Goal: Communication & Community: Ask a question

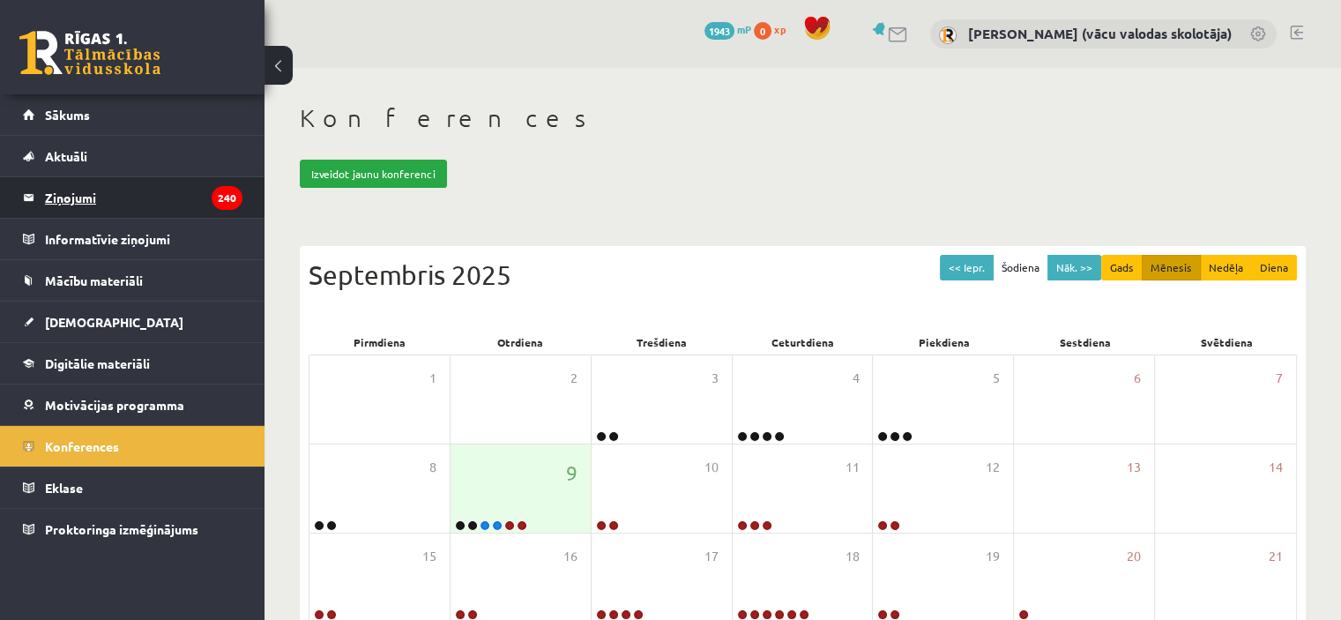
click at [63, 204] on legend "Ziņojumi 240" at bounding box center [143, 197] width 197 height 41
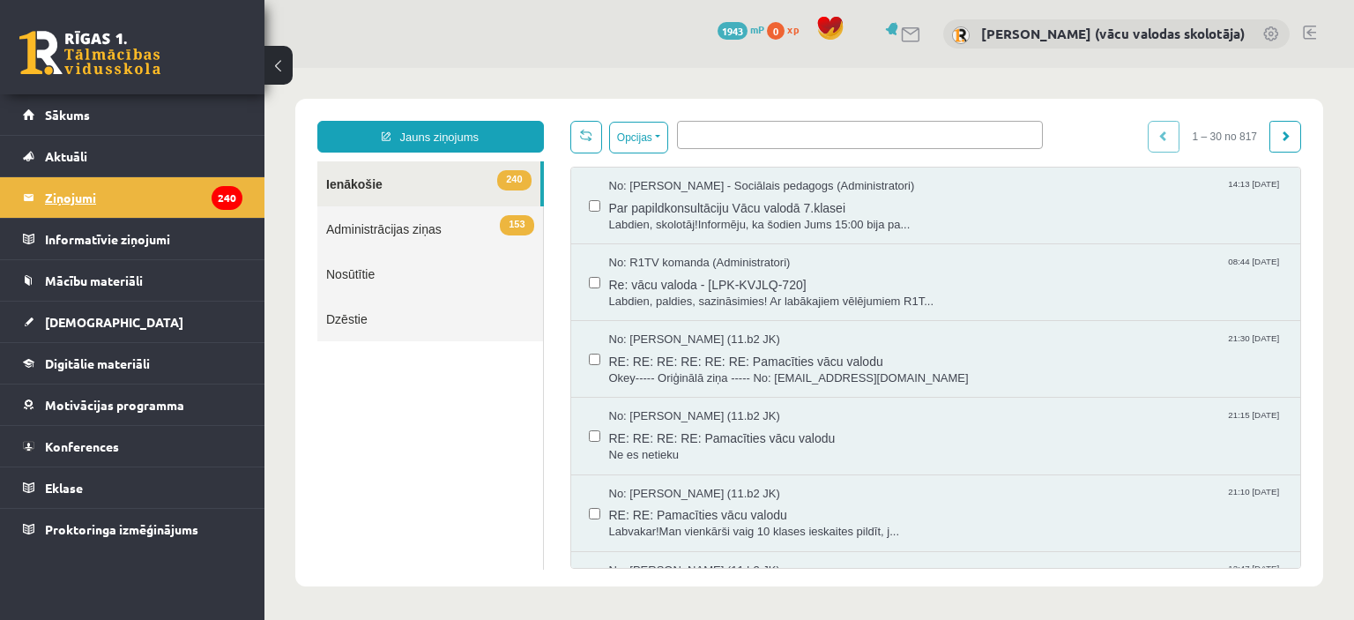
click at [71, 200] on legend "Ziņojumi 240" at bounding box center [143, 197] width 197 height 41
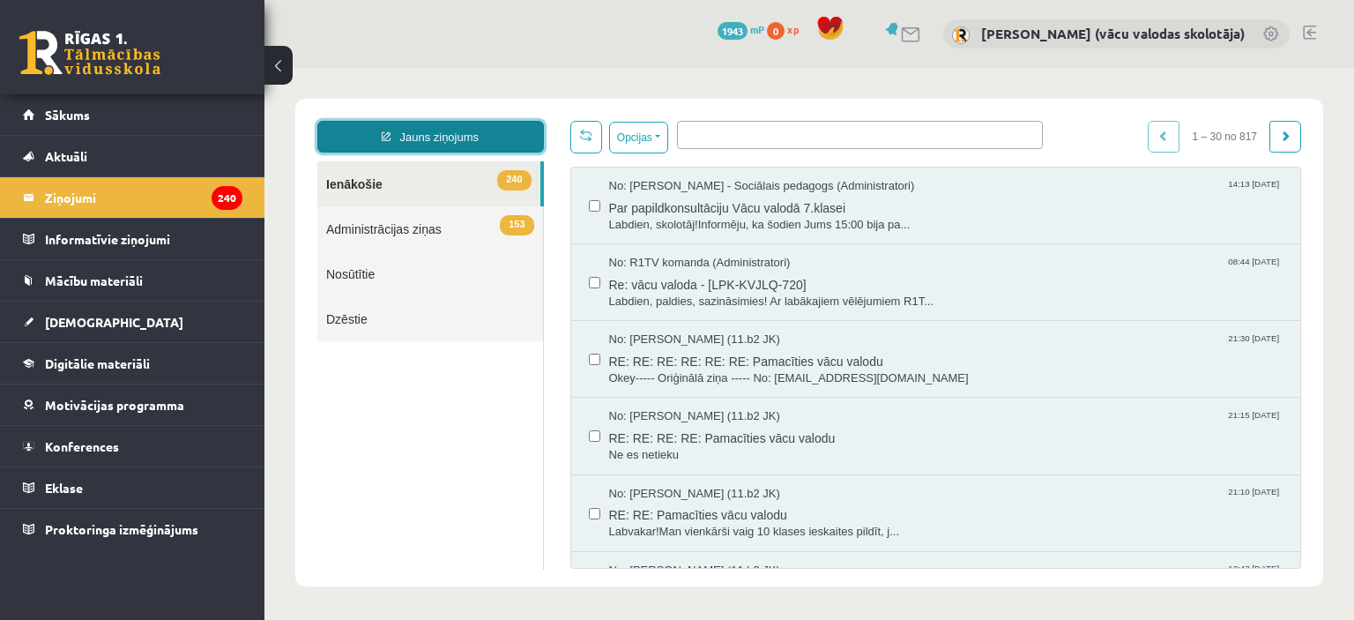
click at [424, 140] on link "Jauns ziņojums" at bounding box center [430, 137] width 227 height 32
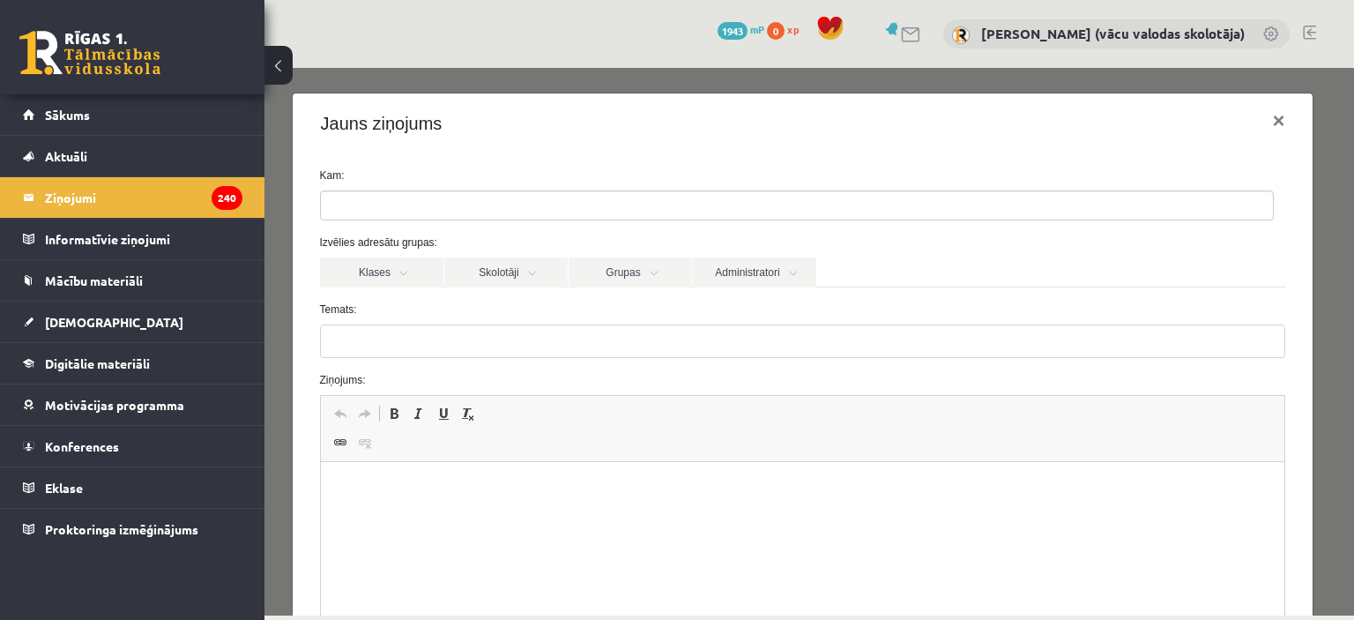
click at [445, 206] on ul at bounding box center [797, 205] width 952 height 28
click at [748, 280] on link "Administratori" at bounding box center [754, 272] width 123 height 30
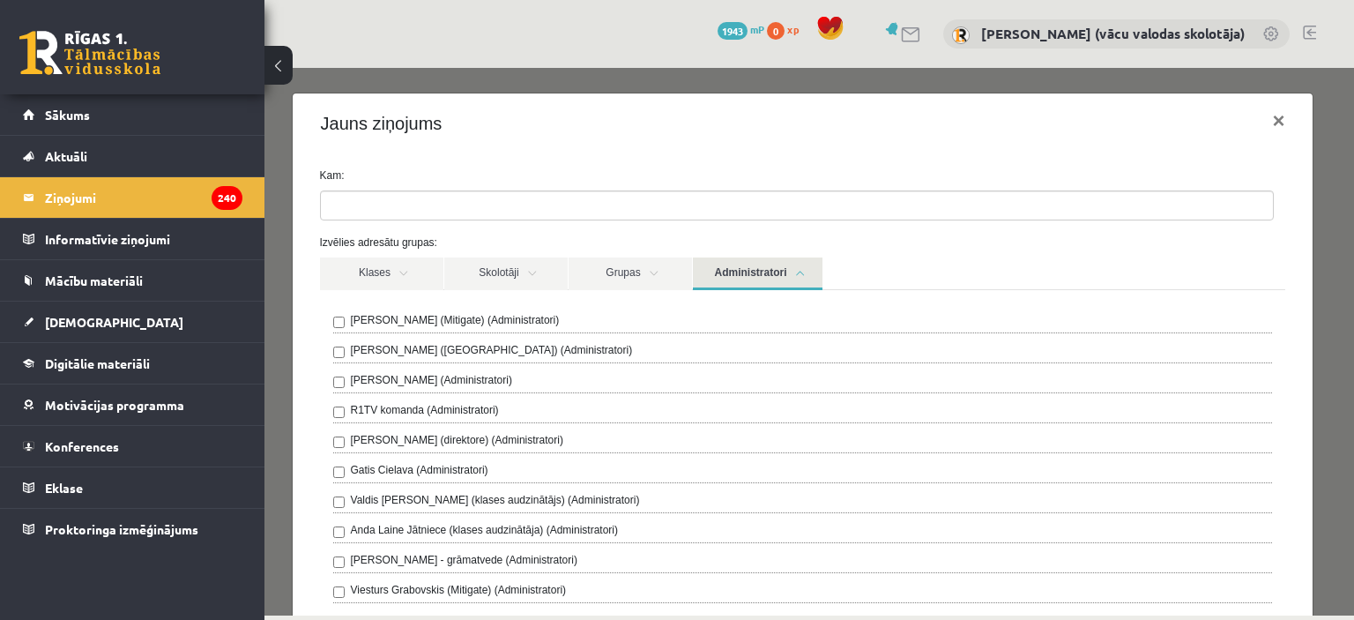
click at [393, 528] on label "Anda Laine Jātniece (klases audzinātāja) (Administratori)" at bounding box center [485, 530] width 268 height 16
click at [768, 271] on link "Administratori" at bounding box center [758, 273] width 130 height 33
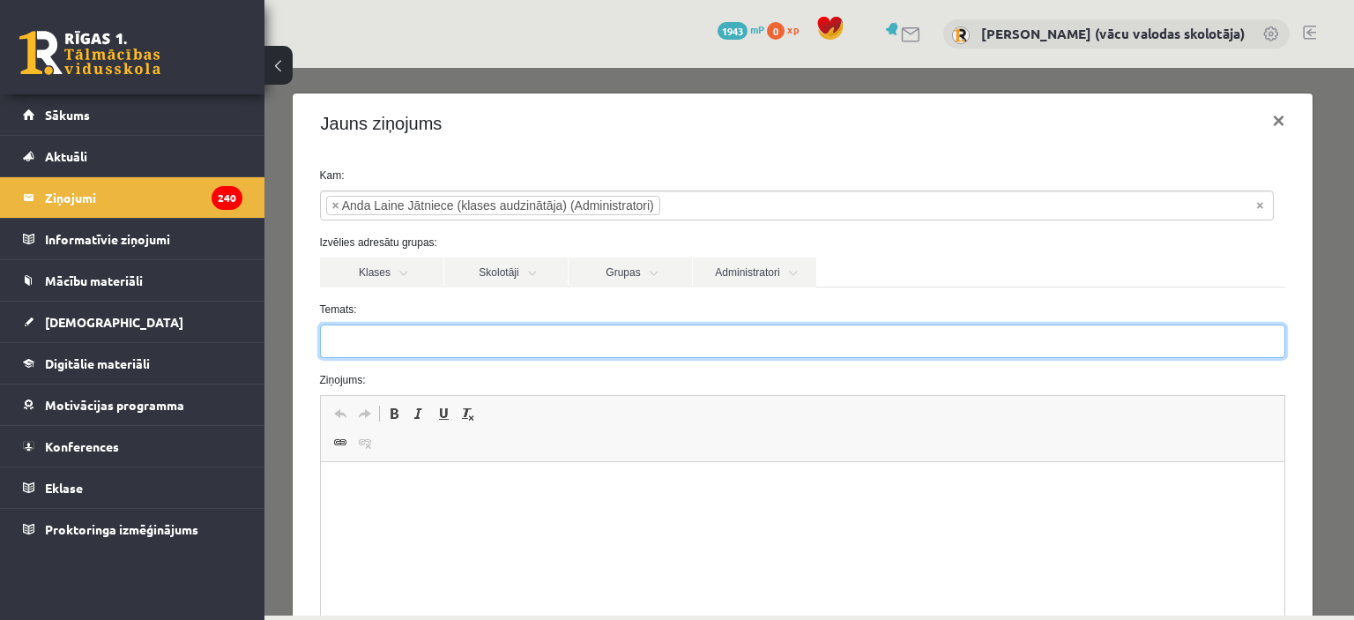
click at [443, 346] on input "Temats:" at bounding box center [803, 340] width 966 height 33
type input "**********"
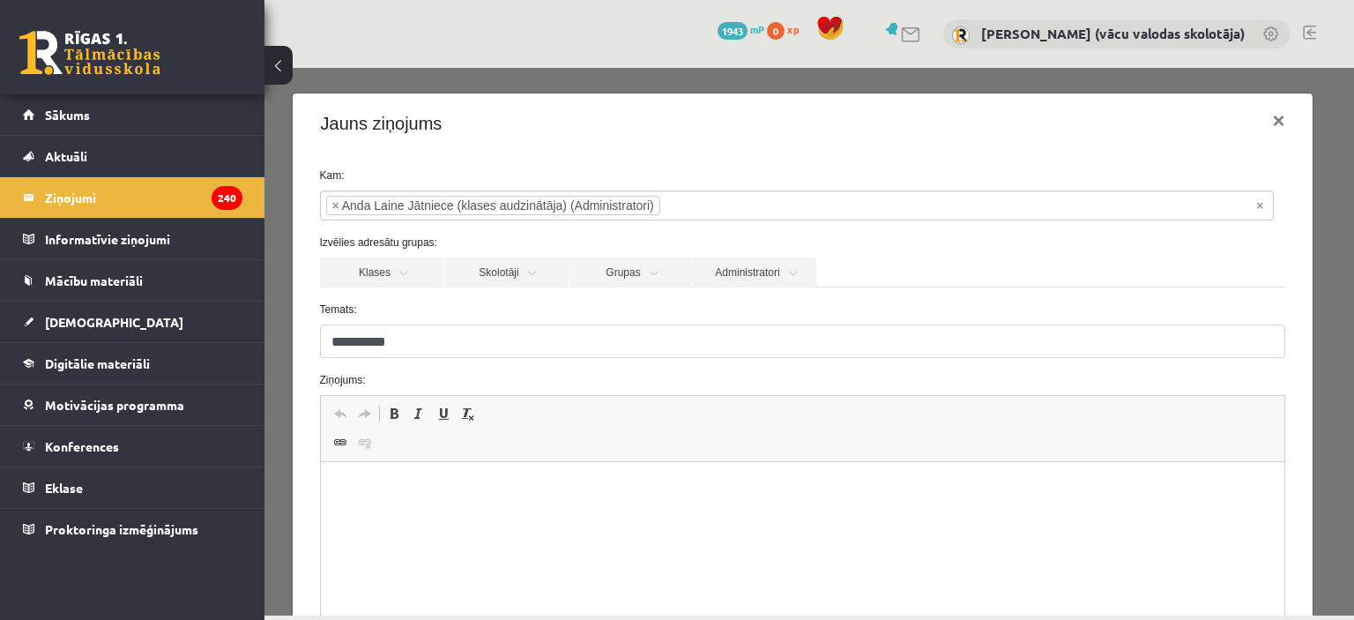
click at [377, 484] on p "WYSIWYG-Editor, wiswyg-editor-47024945573340-1757422485-240" at bounding box center [802, 489] width 929 height 19
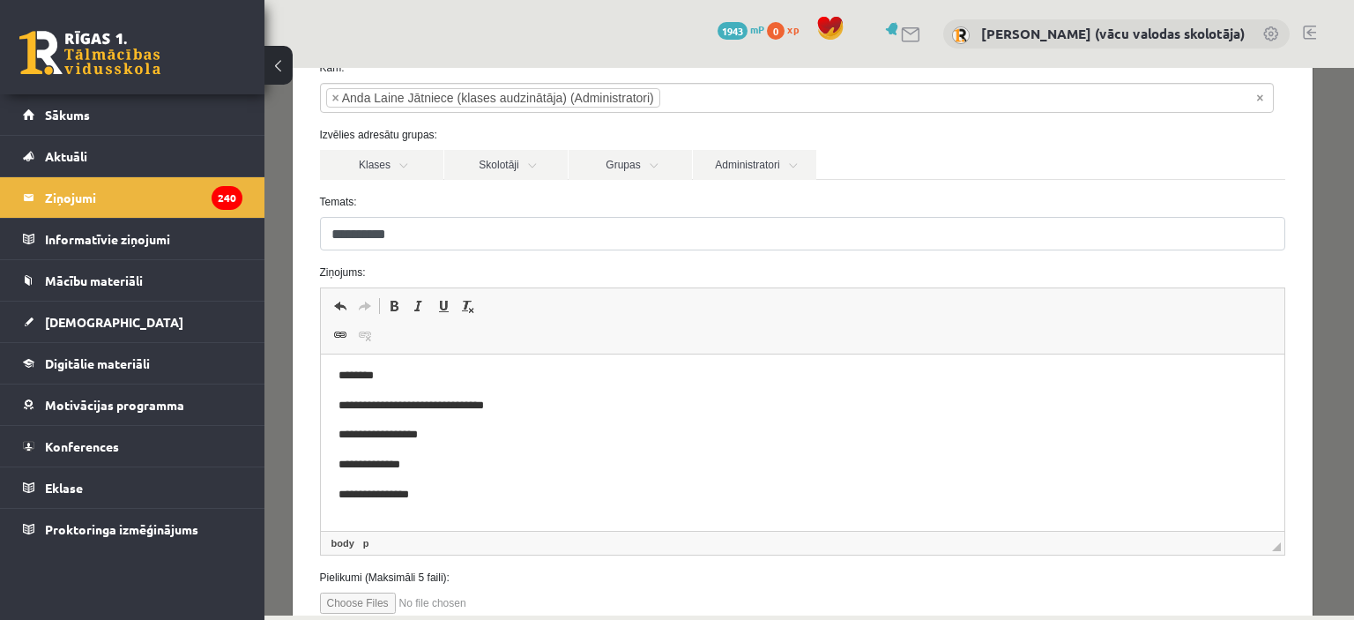
scroll to position [6, 0]
drag, startPoint x: 1406, startPoint y: 572, endPoint x: 999, endPoint y: 366, distance: 456.5
click at [875, 465] on p "**********" at bounding box center [790, 464] width 904 height 19
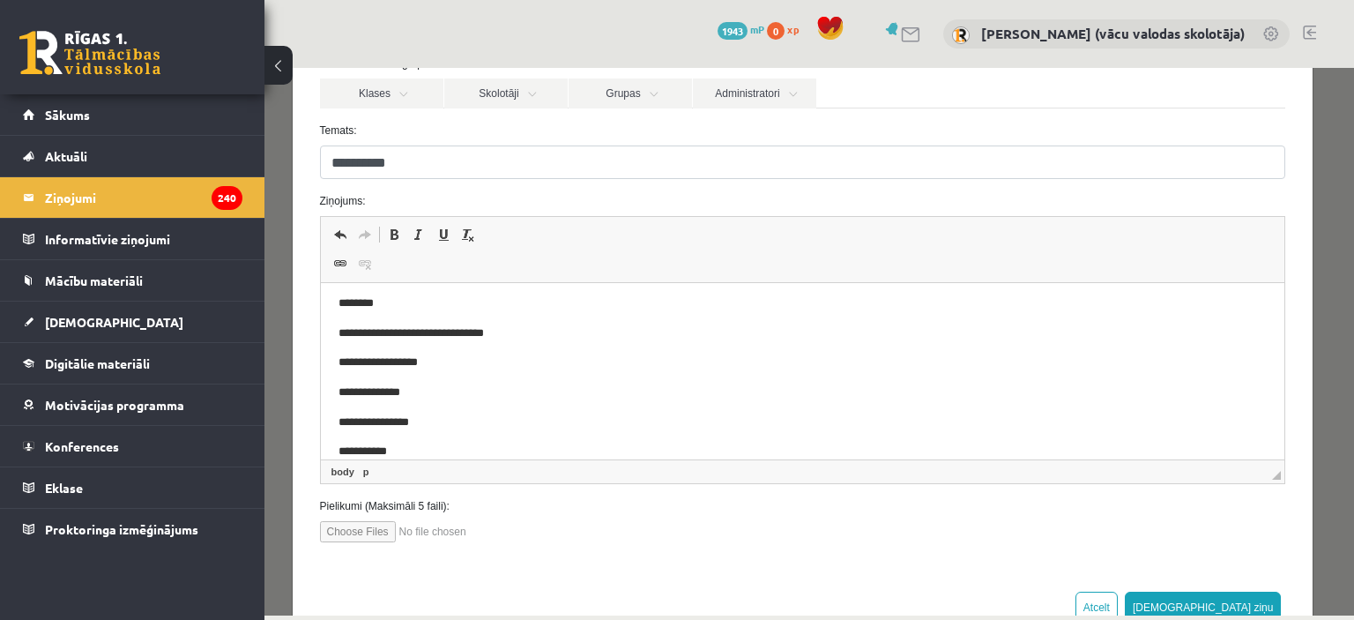
scroll to position [187, 0]
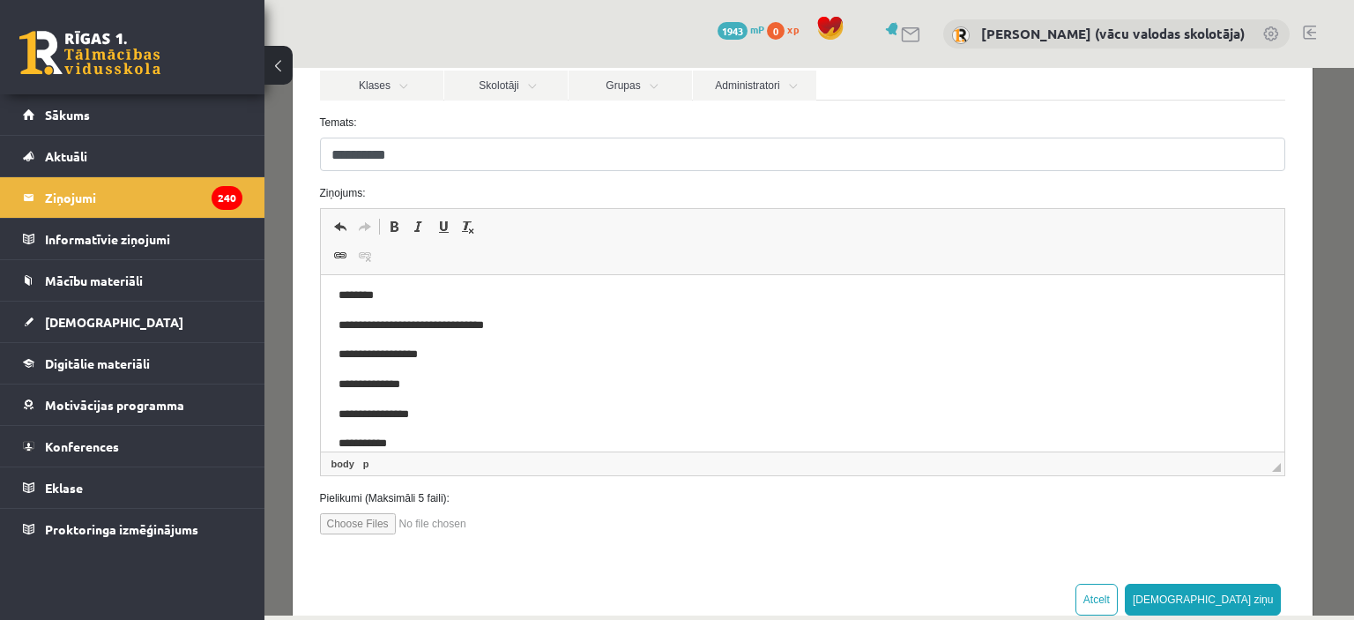
click at [424, 440] on p "**********" at bounding box center [790, 444] width 904 height 19
click at [431, 435] on p "**********" at bounding box center [790, 444] width 904 height 19
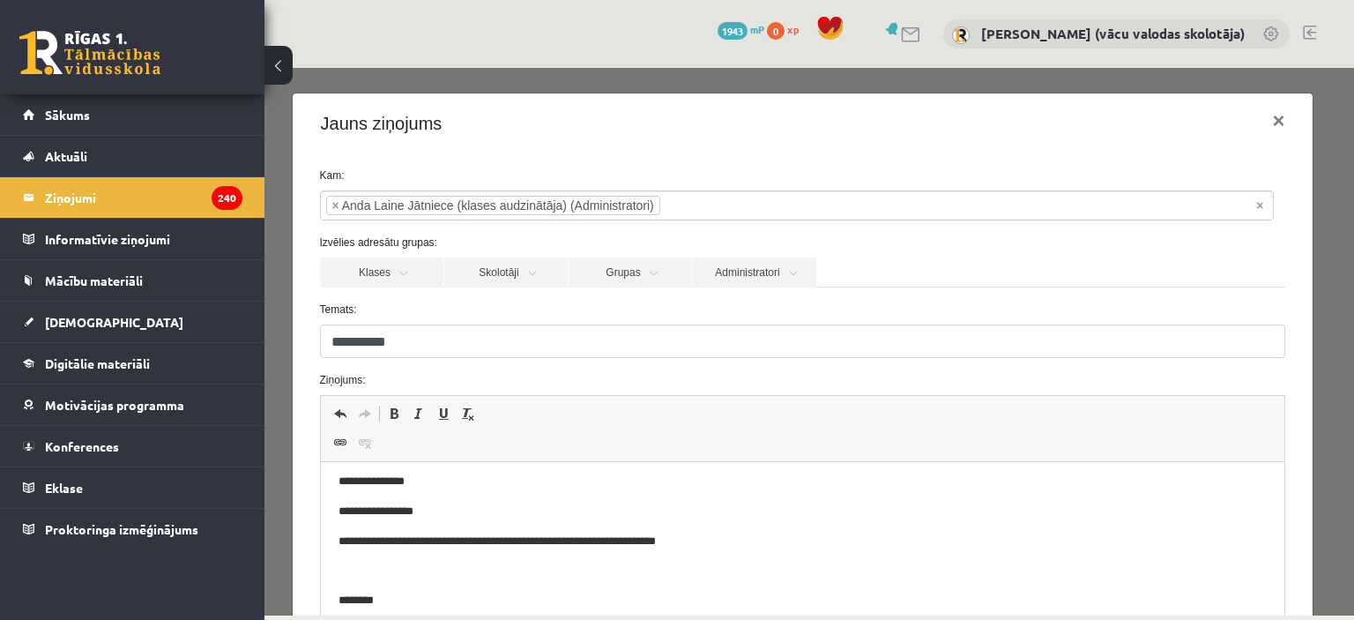
scroll to position [229, 0]
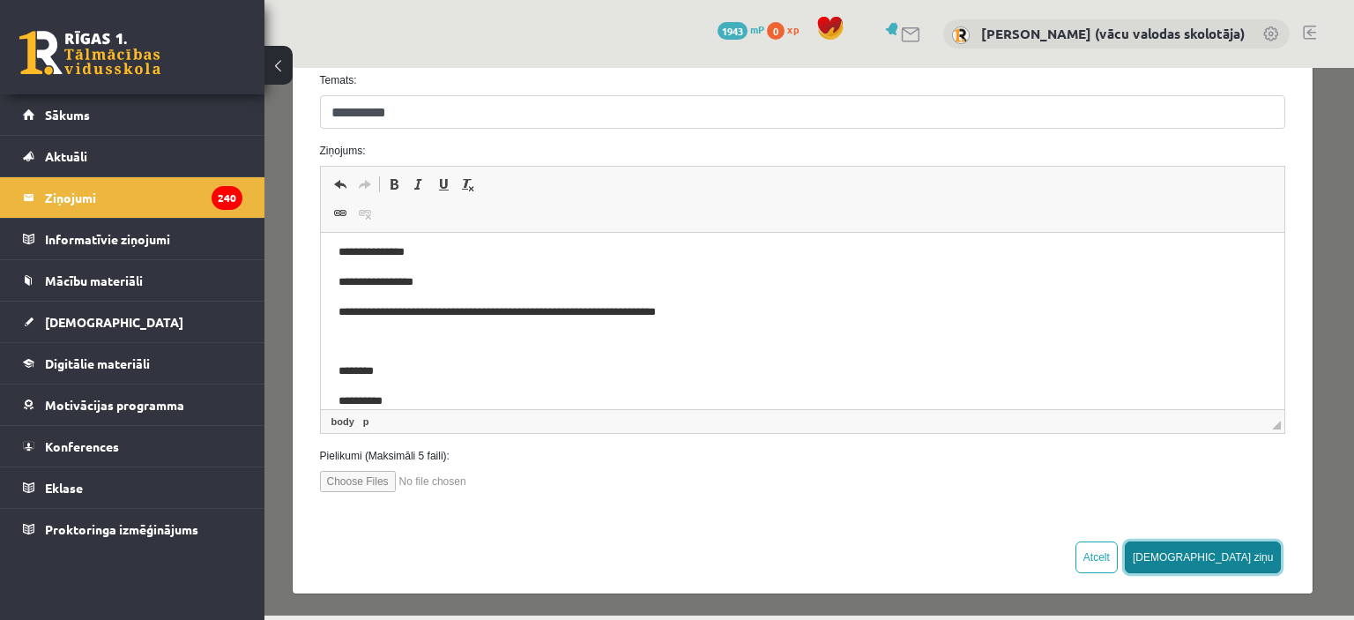
click at [1232, 552] on button "[DEMOGRAPHIC_DATA] ziņu" at bounding box center [1203, 557] width 157 height 32
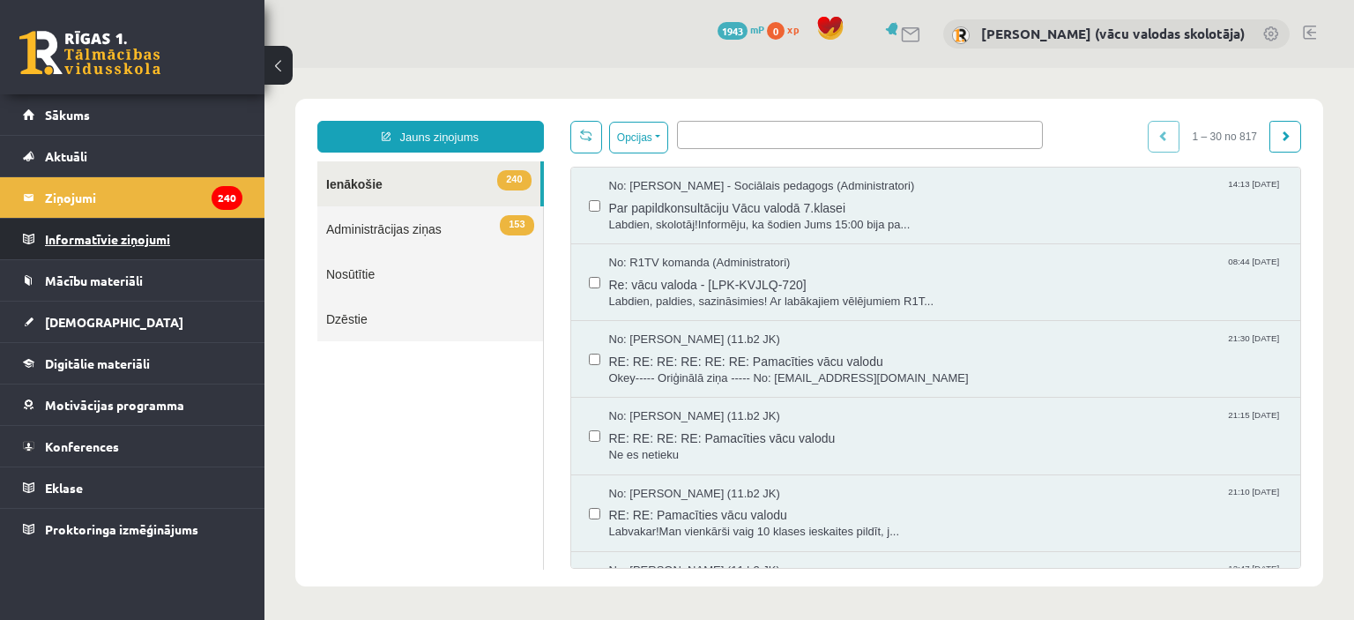
scroll to position [0, 0]
click at [785, 206] on span "Par papildkonsultāciju Vācu valodā 7.klasei" at bounding box center [946, 206] width 674 height 22
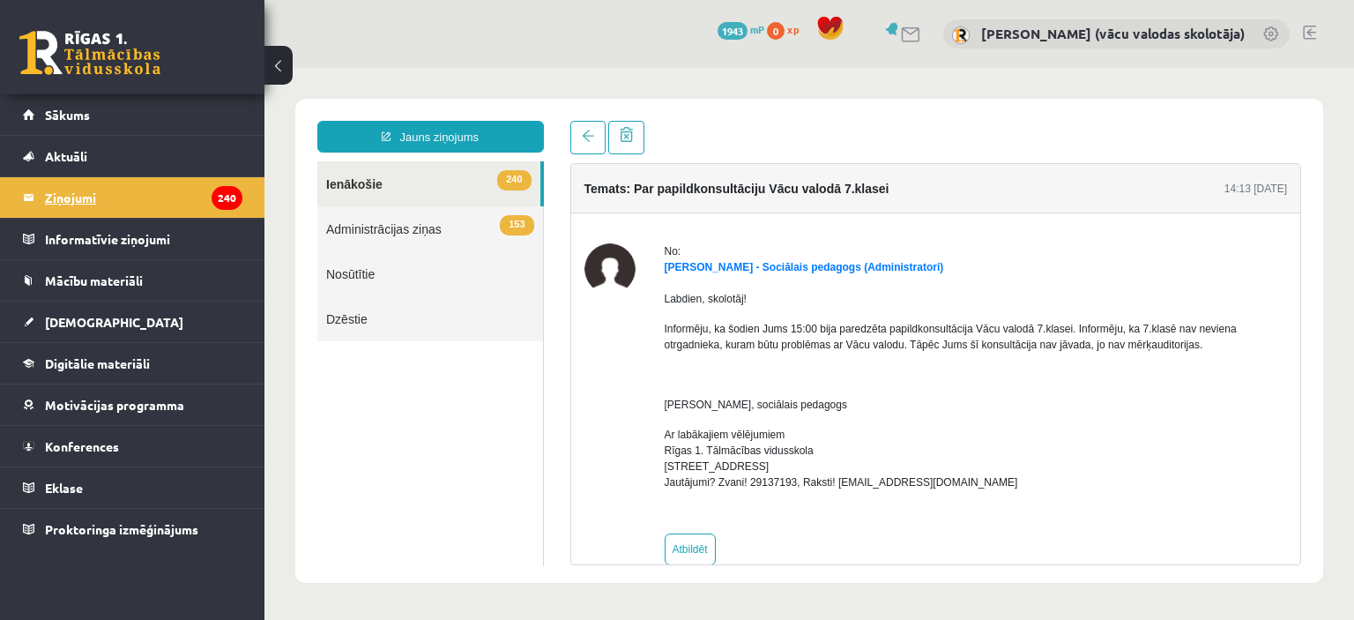
click at [86, 197] on legend "Ziņojumi 240" at bounding box center [143, 197] width 197 height 41
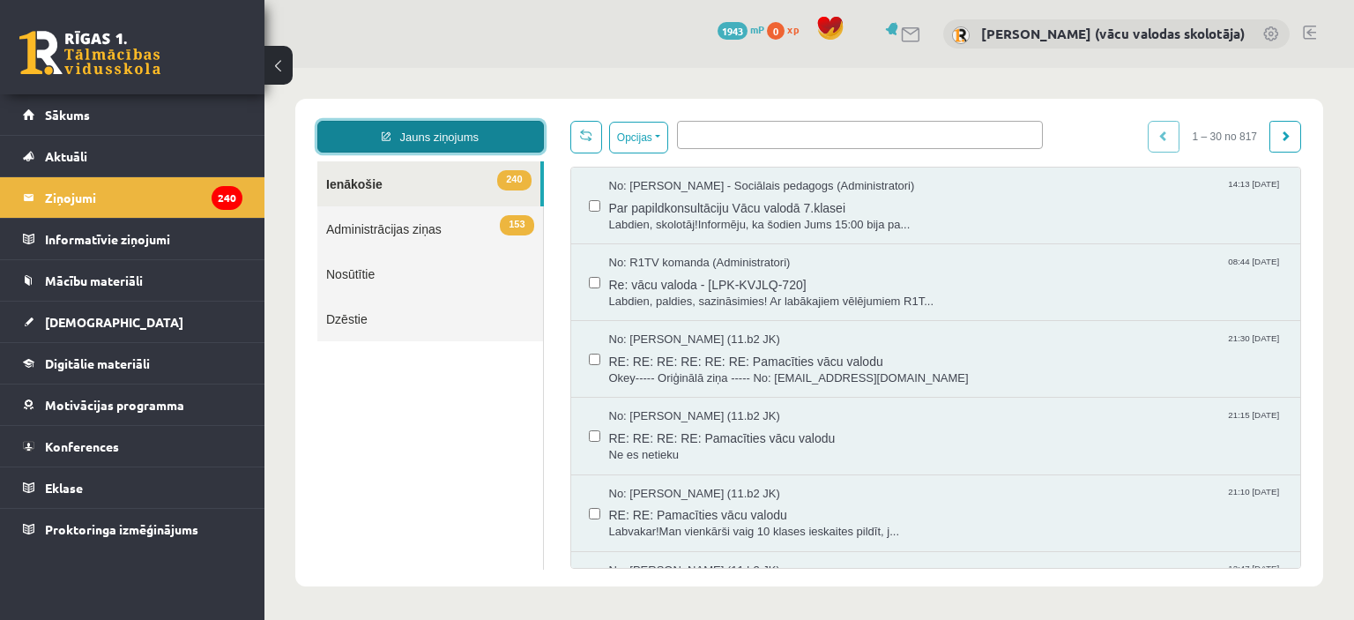
click at [476, 135] on link "Jauns ziņojums" at bounding box center [430, 137] width 227 height 32
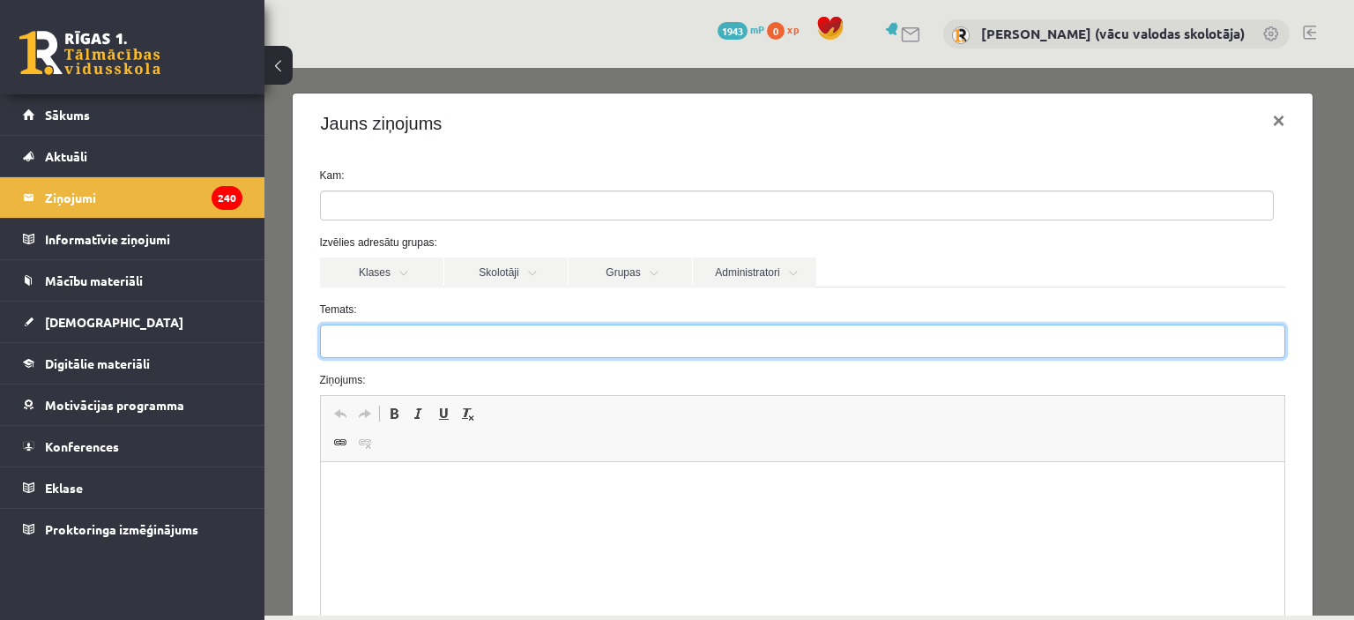
click at [361, 351] on input "Temats:" at bounding box center [803, 340] width 966 height 33
type input "**********"
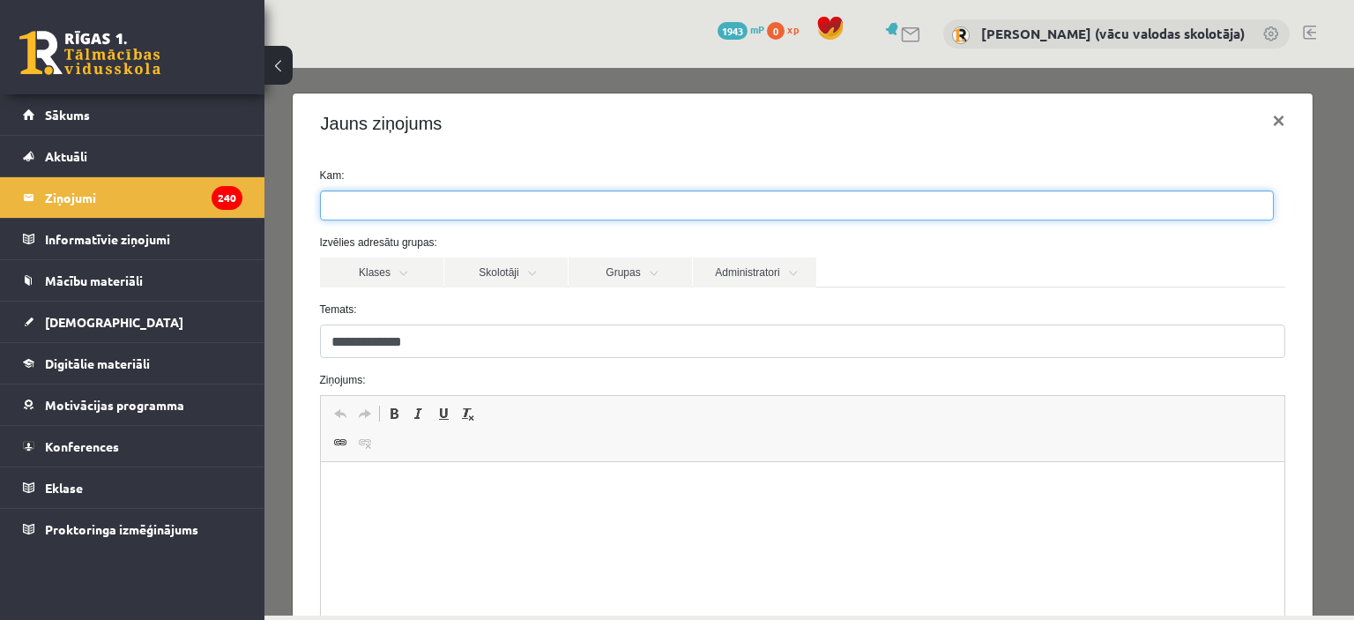
click at [446, 202] on ul at bounding box center [797, 205] width 952 height 28
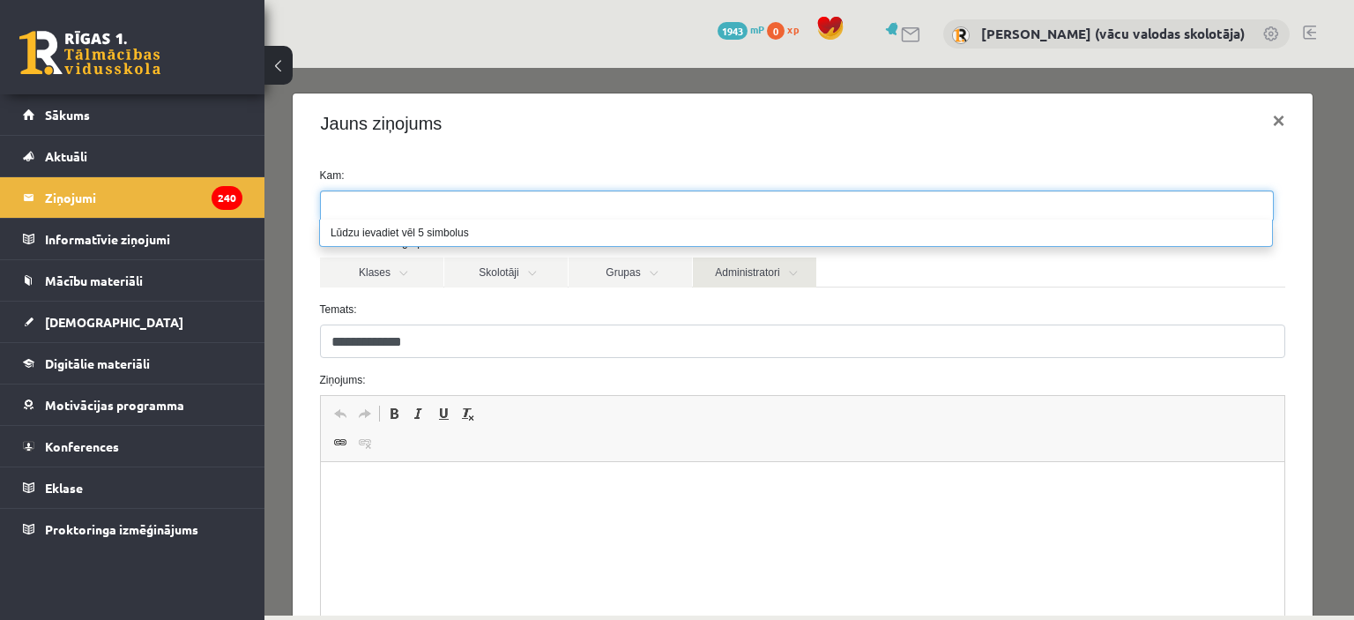
click at [759, 274] on link "Administratori" at bounding box center [754, 272] width 123 height 30
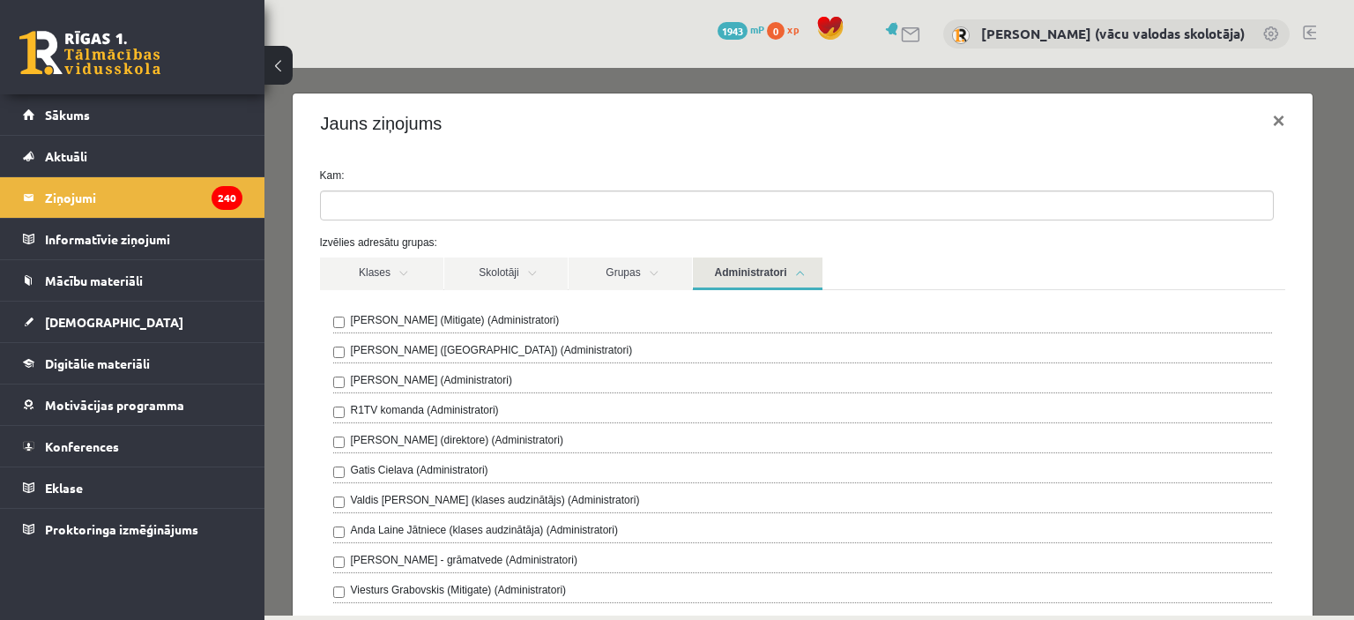
click at [402, 524] on label "Anda Laine Jātniece (klases audzinātāja) (Administratori)" at bounding box center [485, 530] width 268 height 16
click at [762, 273] on link "Administratori" at bounding box center [758, 273] width 130 height 33
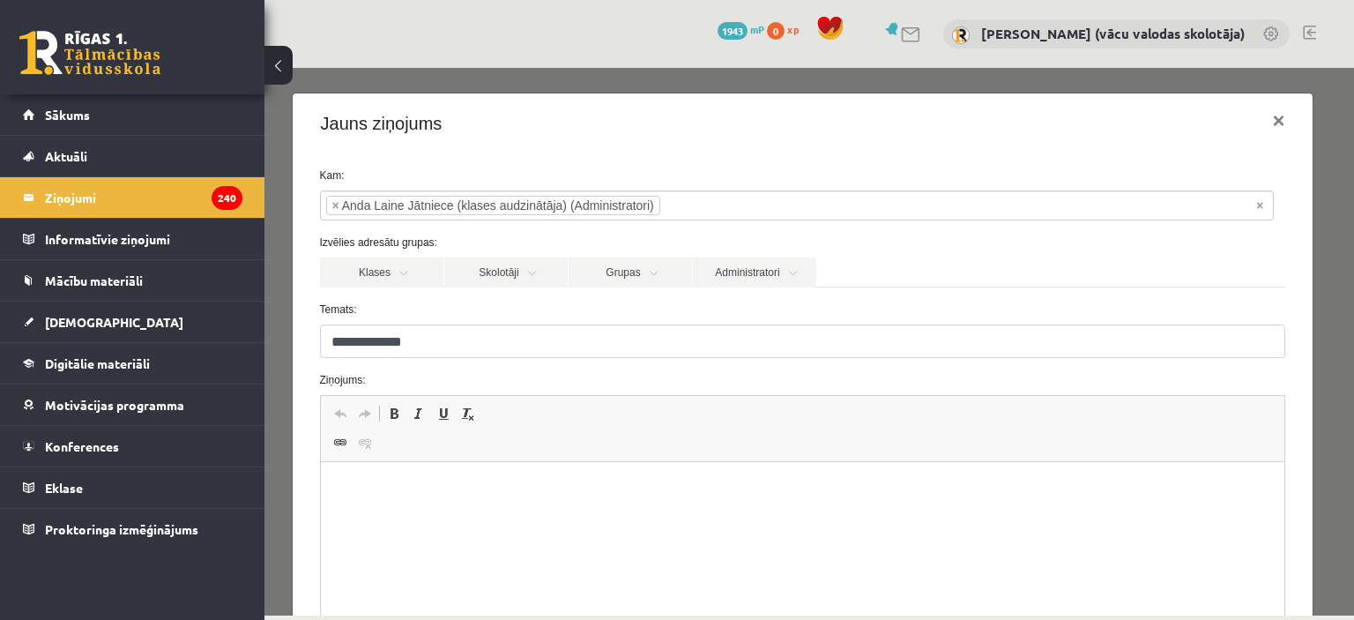
click at [358, 486] on p "WYSIWYG-Editor, wiswyg-editor-47024934120840-1757423321-3" at bounding box center [802, 489] width 929 height 19
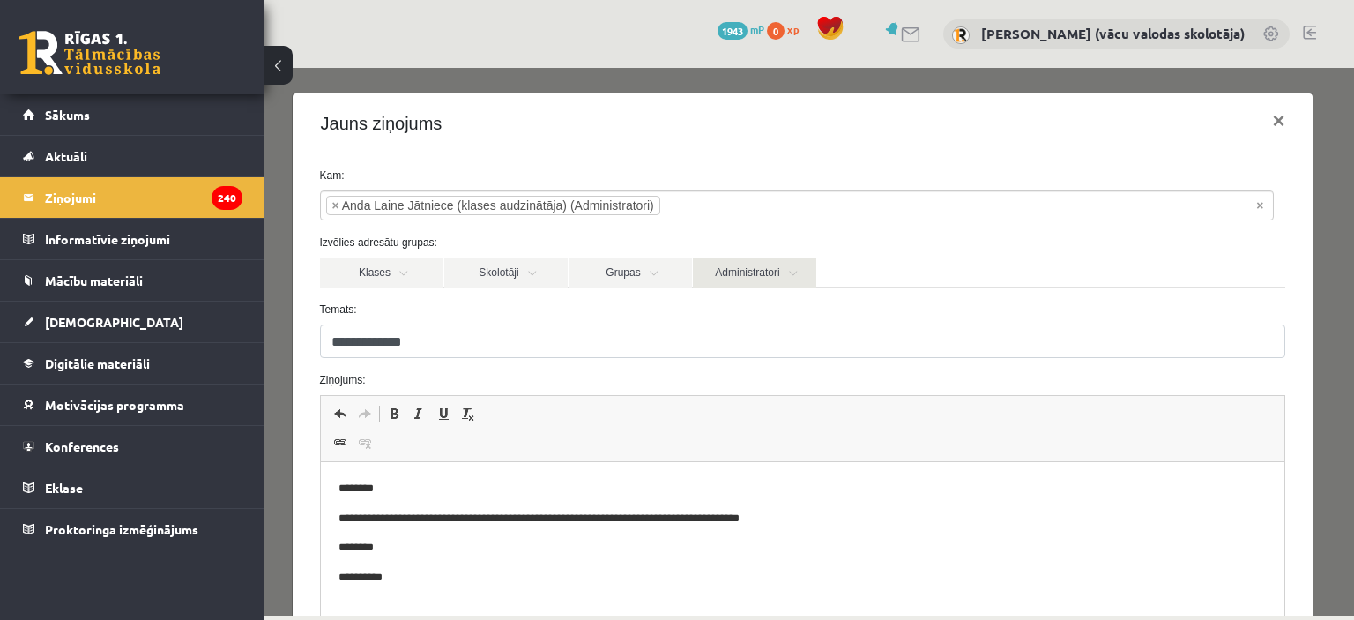
click at [745, 278] on link "Administratori" at bounding box center [754, 272] width 123 height 30
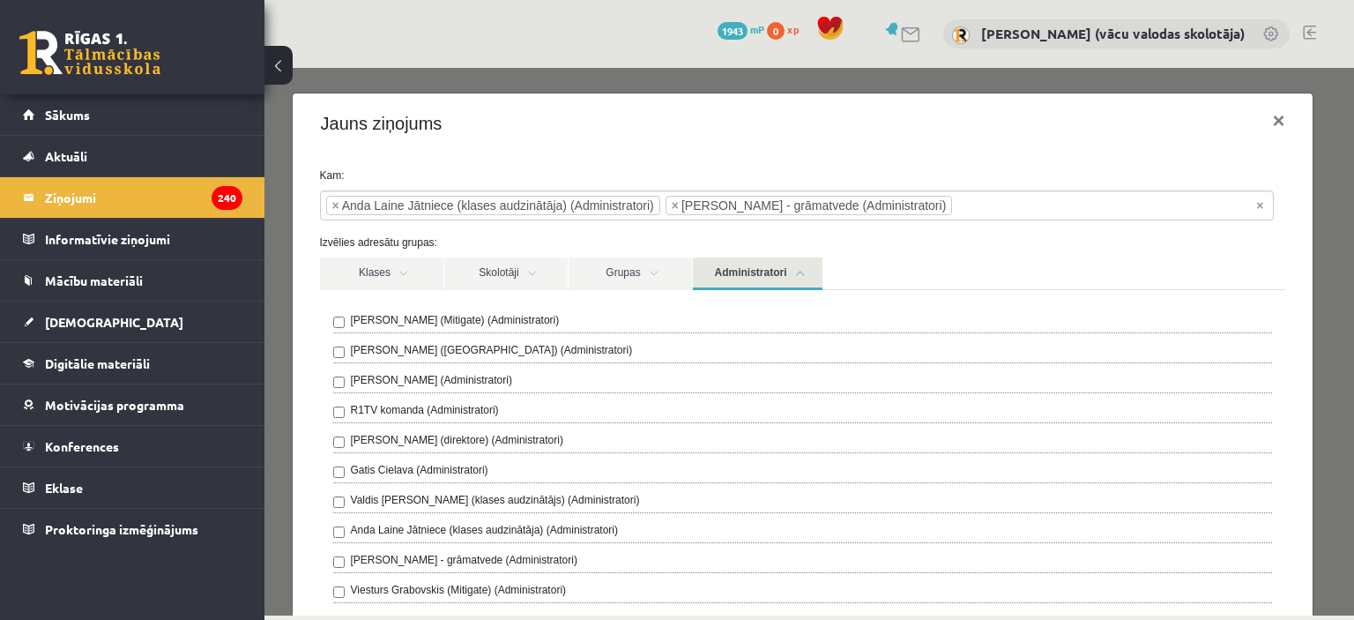
click at [738, 271] on link "Administratori" at bounding box center [758, 273] width 130 height 33
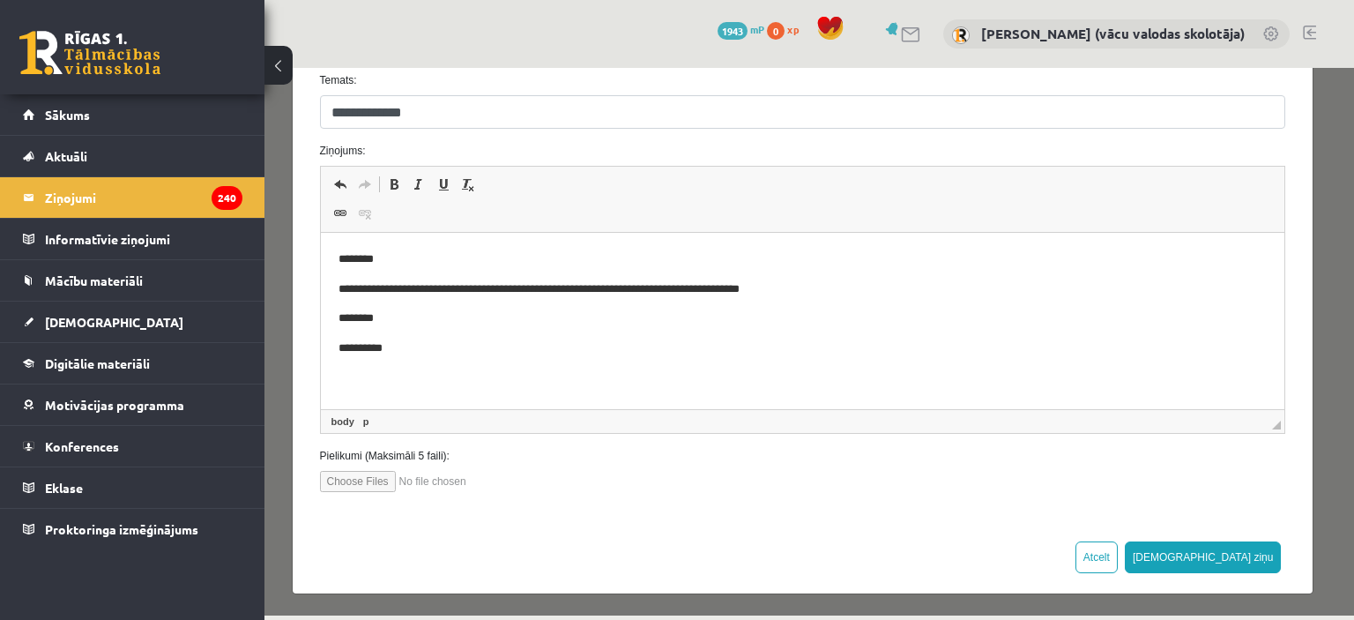
scroll to position [229, 0]
click at [1234, 554] on button "[DEMOGRAPHIC_DATA] ziņu" at bounding box center [1203, 557] width 157 height 32
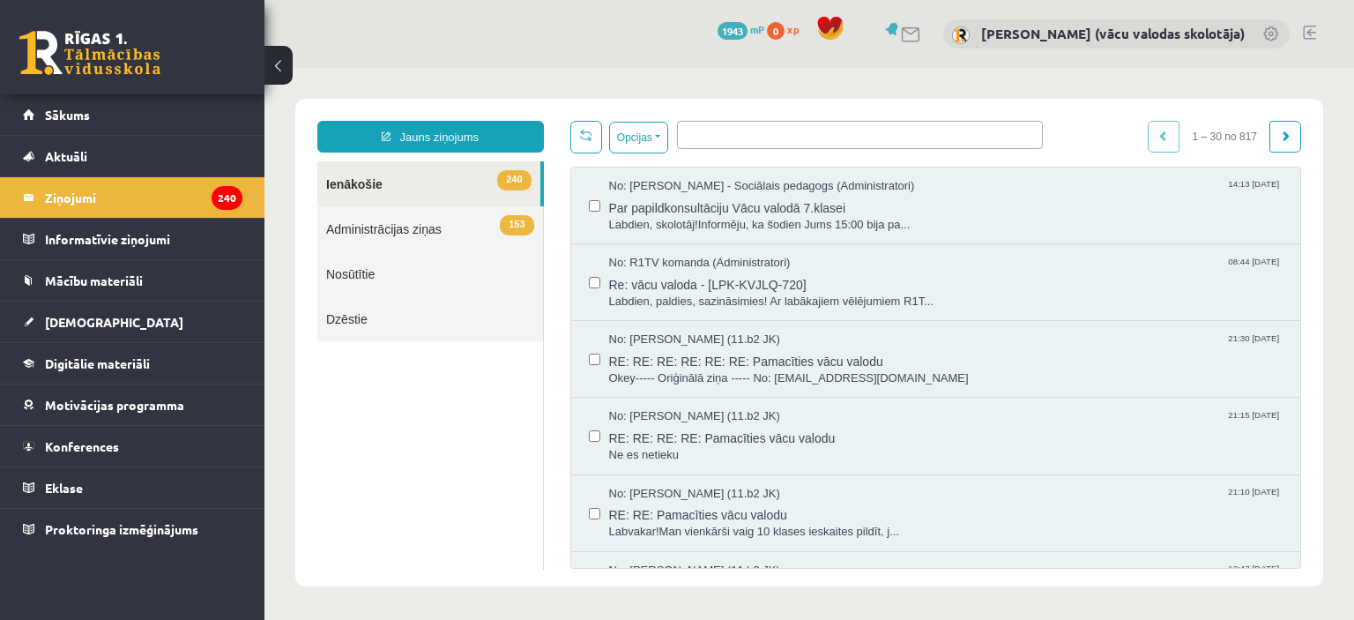
scroll to position [0, 0]
click at [92, 200] on legend "Ziņojumi 240" at bounding box center [143, 197] width 197 height 41
